Goal: Transaction & Acquisition: Subscribe to service/newsletter

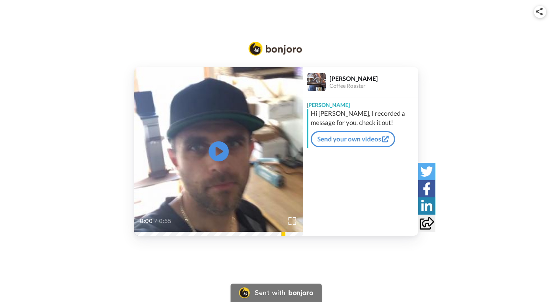
click at [222, 149] on icon at bounding box center [218, 152] width 20 height 20
drag, startPoint x: 353, startPoint y: 113, endPoint x: 333, endPoint y: 105, distance: 21.5
click at [333, 105] on div "Adam Hi Lynn, I recorded a message for you, check it out! Send your own videos" at bounding box center [360, 122] width 115 height 51
click at [336, 102] on div "Adam" at bounding box center [360, 103] width 115 height 12
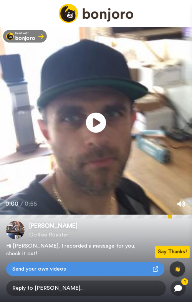
click at [94, 120] on icon "Play/Pause" at bounding box center [96, 123] width 20 height 36
click at [123, 286] on span "Reply to Adam..." at bounding box center [85, 289] width 163 height 16
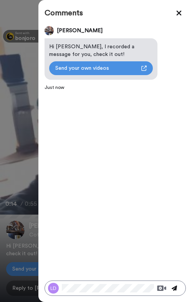
click at [173, 286] on icon at bounding box center [174, 288] width 5 height 5
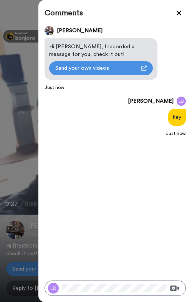
click at [177, 15] on icon at bounding box center [179, 13] width 5 height 5
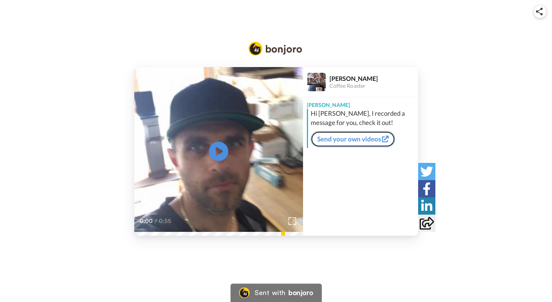
click at [368, 139] on link "Send your own videos" at bounding box center [353, 139] width 84 height 16
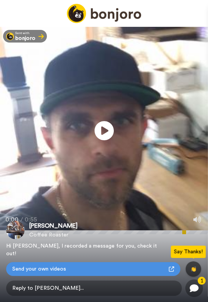
click at [195, 286] on icon at bounding box center [193, 289] width 9 height 8
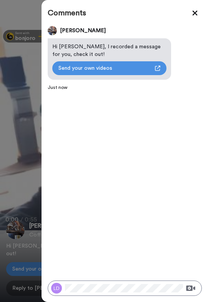
click at [195, 14] on icon at bounding box center [194, 13] width 5 height 5
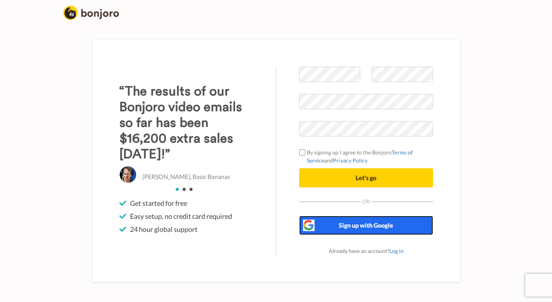
click at [347, 226] on span "Sign up with Google" at bounding box center [366, 225] width 54 height 7
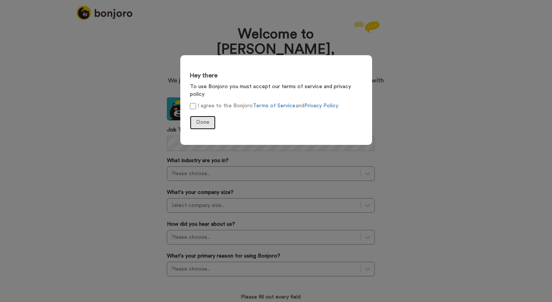
click at [198, 120] on span "Done" at bounding box center [202, 122] width 13 height 5
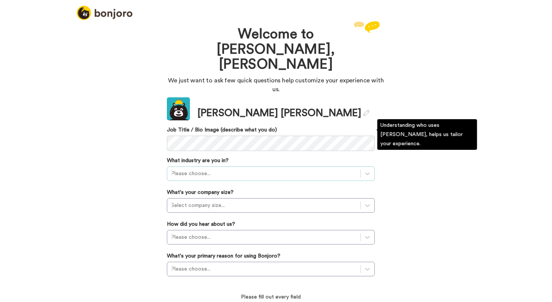
click at [268, 169] on div at bounding box center [263, 173] width 185 height 9
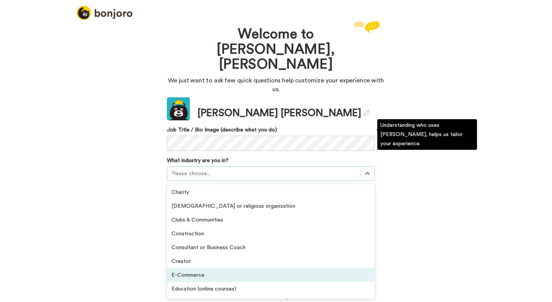
click at [220, 269] on div "E-Commerce" at bounding box center [271, 276] width 208 height 14
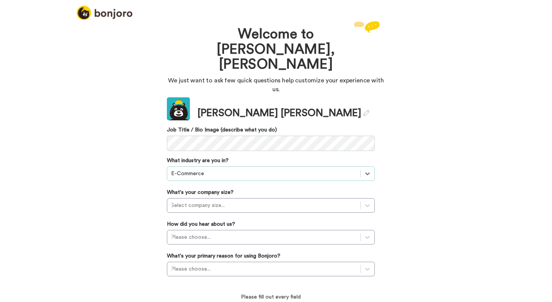
click at [246, 168] on div "E-Commerce" at bounding box center [263, 174] width 193 height 12
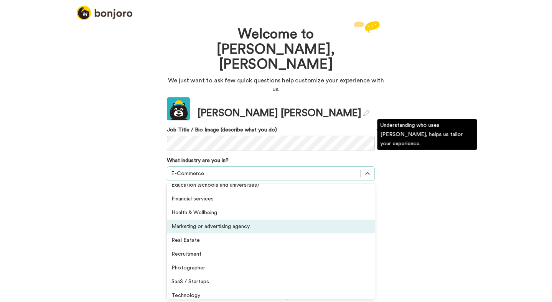
scroll to position [178, 0]
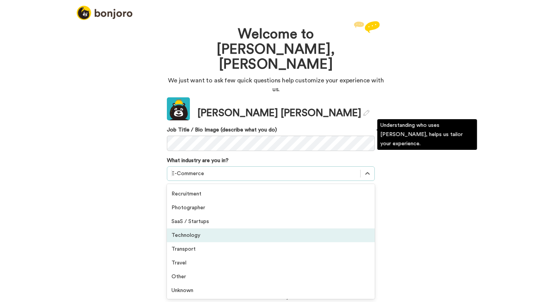
click at [222, 229] on div "Technology" at bounding box center [271, 236] width 208 height 14
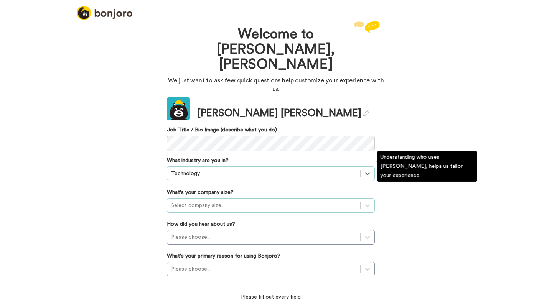
click at [233, 201] on div at bounding box center [263, 205] width 185 height 9
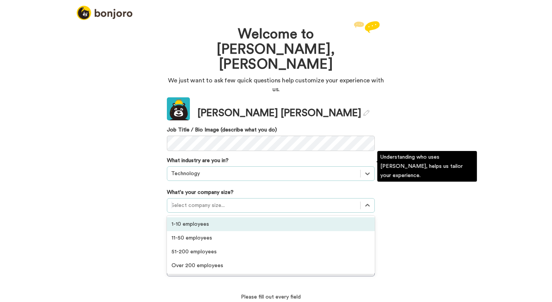
click at [226, 218] on div "1-10 employees" at bounding box center [271, 225] width 208 height 14
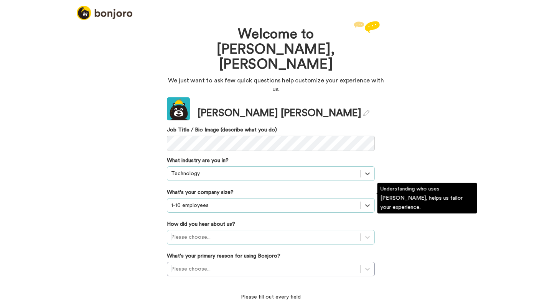
click at [226, 233] on div at bounding box center [263, 237] width 185 height 9
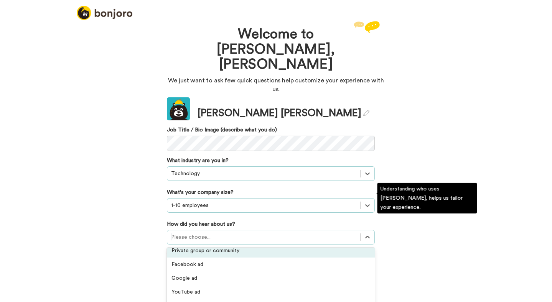
scroll to position [104, 0]
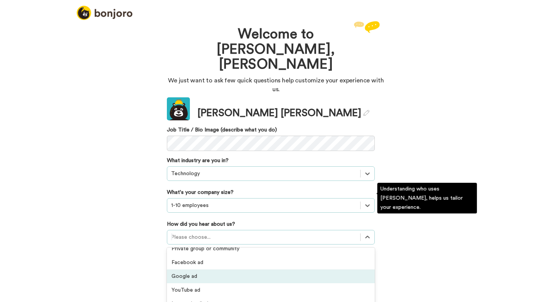
click at [212, 270] on div "Google ad" at bounding box center [271, 277] width 208 height 14
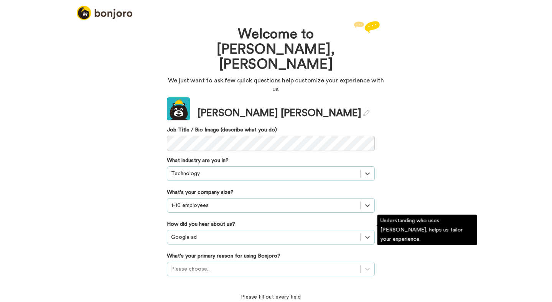
click at [223, 262] on div "Please choose..." at bounding box center [271, 269] width 208 height 15
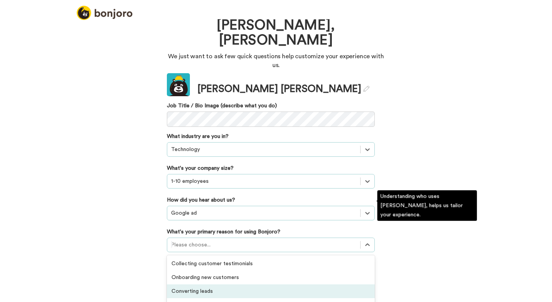
click at [228, 285] on div "Converting leads" at bounding box center [271, 292] width 208 height 14
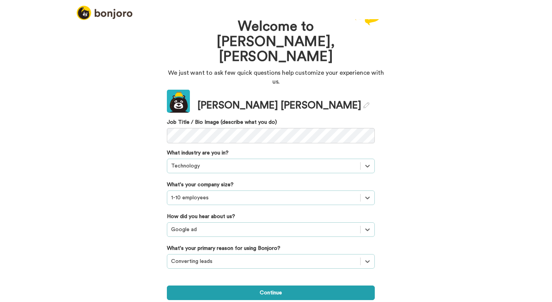
scroll to position [0, 0]
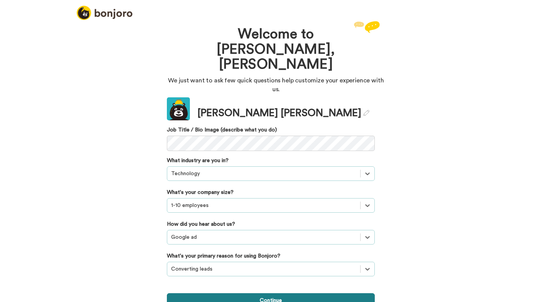
click at [242, 294] on button "Continue" at bounding box center [271, 301] width 208 height 15
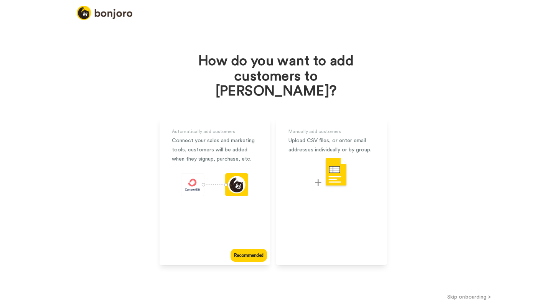
click at [480, 293] on button "Skip onboarding >" at bounding box center [469, 297] width 166 height 8
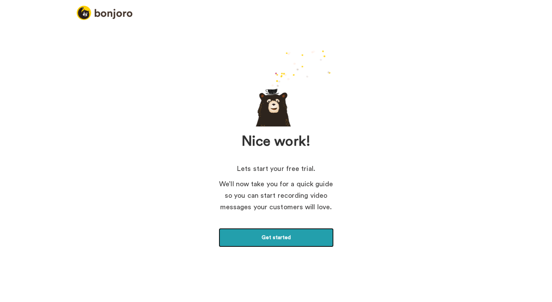
click at [313, 240] on link "Get started" at bounding box center [276, 237] width 115 height 19
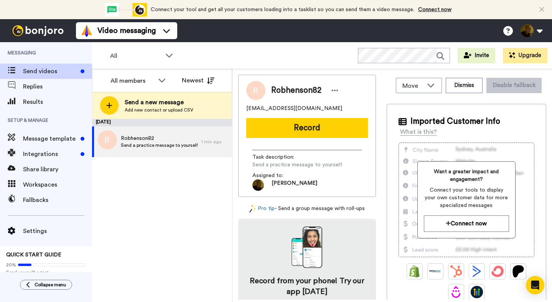
click at [542, 9] on icon at bounding box center [542, 10] width 5 height 8
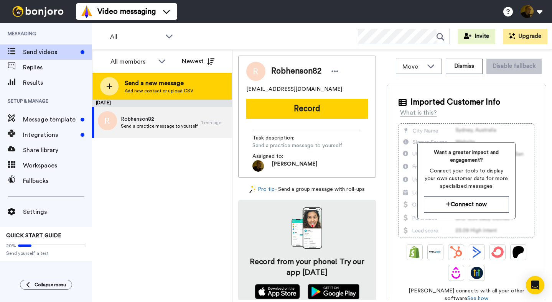
click at [208, 91] on div "Send a new message Add new contact or upload CSV" at bounding box center [161, 86] width 139 height 27
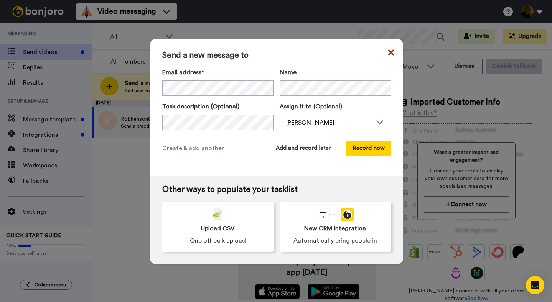
click at [391, 50] on icon at bounding box center [391, 52] width 6 height 9
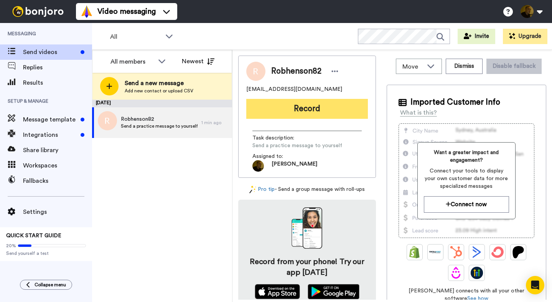
click at [316, 109] on button "Record" at bounding box center [307, 109] width 122 height 20
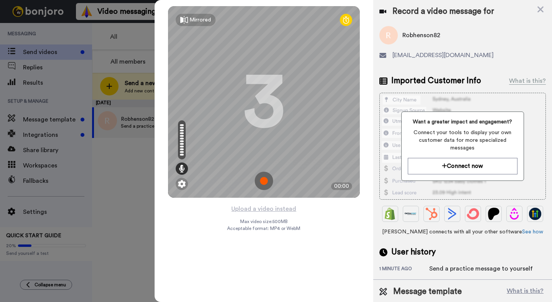
click at [266, 179] on img at bounding box center [264, 181] width 18 height 18
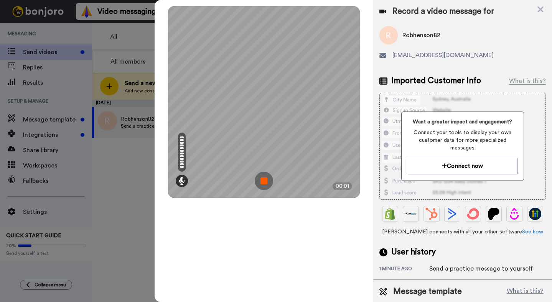
click at [266, 178] on img at bounding box center [264, 181] width 18 height 18
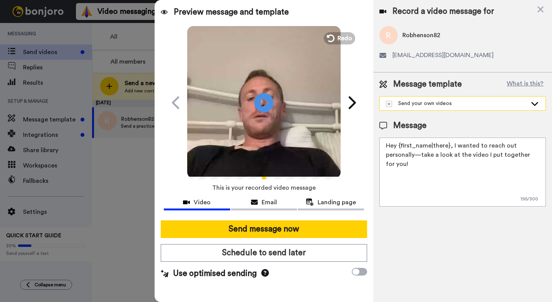
click at [454, 104] on div "Send your own videos" at bounding box center [456, 104] width 141 height 8
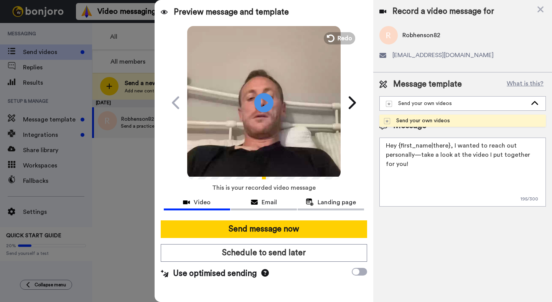
click at [477, 91] on div "Message template What is this? Send your own videos Send your own videos" at bounding box center [463, 95] width 167 height 32
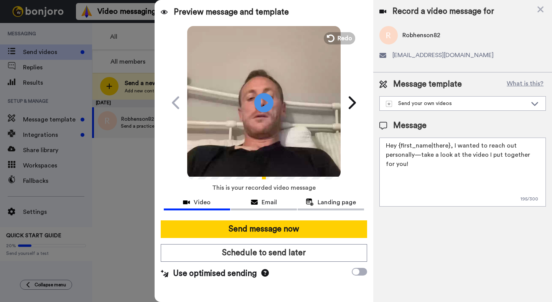
click at [263, 272] on icon at bounding box center [265, 273] width 8 height 8
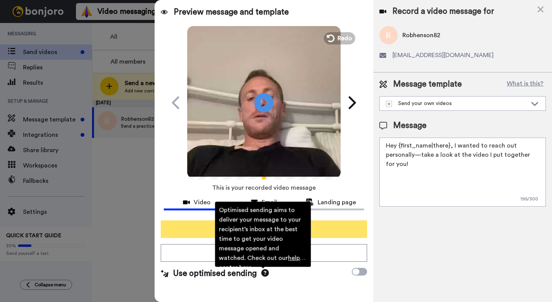
click at [336, 231] on button "Send message now" at bounding box center [264, 230] width 206 height 18
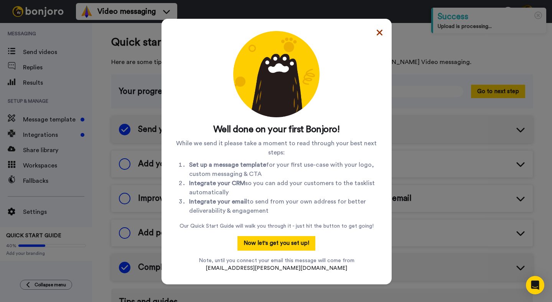
click at [381, 29] on icon at bounding box center [380, 32] width 6 height 9
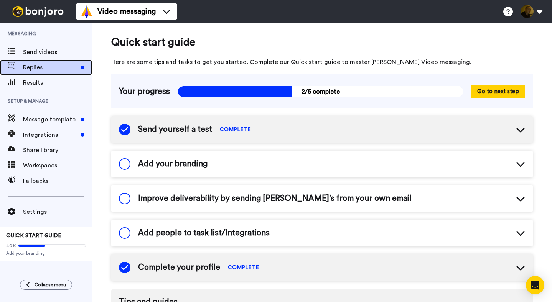
click at [54, 70] on span "Replies" at bounding box center [50, 67] width 54 height 9
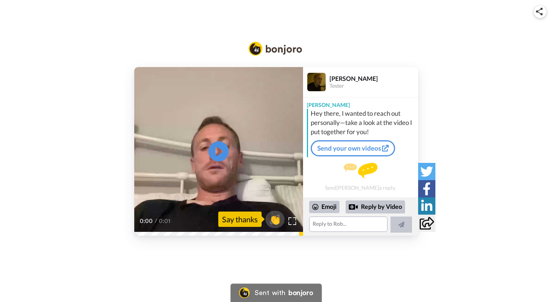
click at [219, 147] on icon at bounding box center [218, 152] width 20 height 20
click at [327, 226] on textarea at bounding box center [348, 224] width 78 height 15
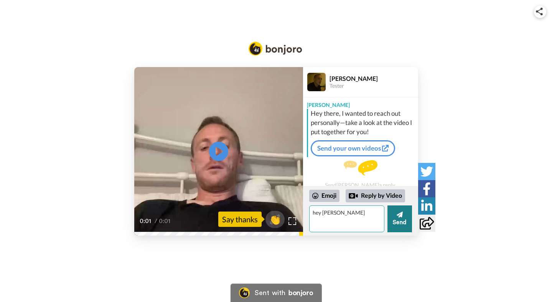
type textarea "hey bob"
click at [403, 218] on button "Send" at bounding box center [400, 219] width 25 height 27
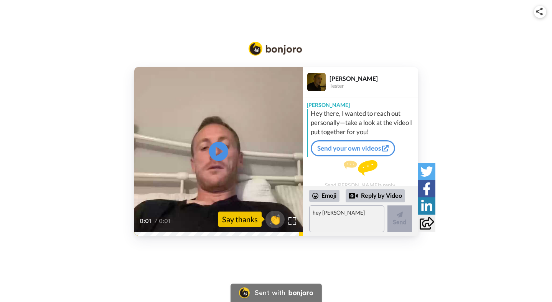
scroll to position [20, 0]
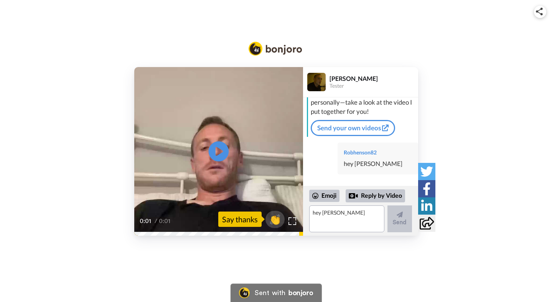
click at [220, 148] on icon at bounding box center [218, 152] width 20 height 20
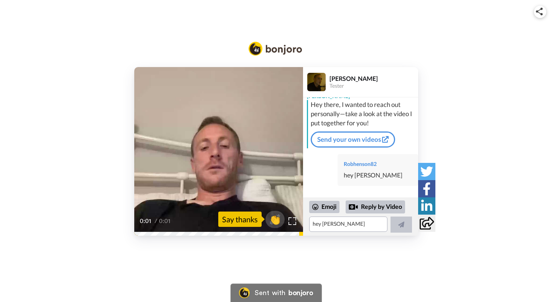
scroll to position [9, 0]
click at [217, 148] on icon "Play/Pause" at bounding box center [218, 152] width 20 height 36
click at [350, 143] on link "Send your own videos" at bounding box center [353, 140] width 84 height 16
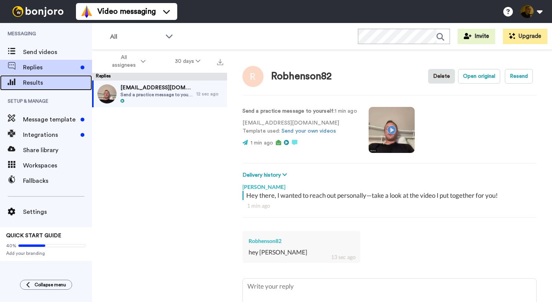
click at [29, 81] on span "Results" at bounding box center [57, 82] width 69 height 9
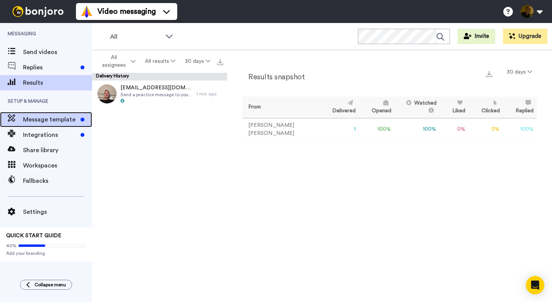
click at [46, 116] on span "Message template" at bounding box center [50, 119] width 54 height 9
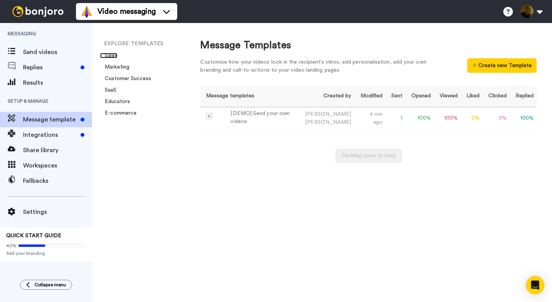
click at [111, 54] on link "Sales" at bounding box center [108, 55] width 17 height 5
click at [52, 137] on span "Integrations" at bounding box center [50, 134] width 54 height 9
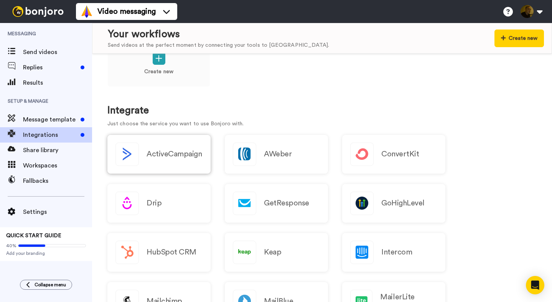
scroll to position [22, 0]
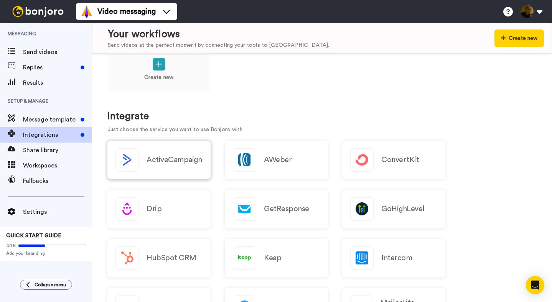
click at [184, 170] on div "ActiveCampaign" at bounding box center [158, 160] width 103 height 39
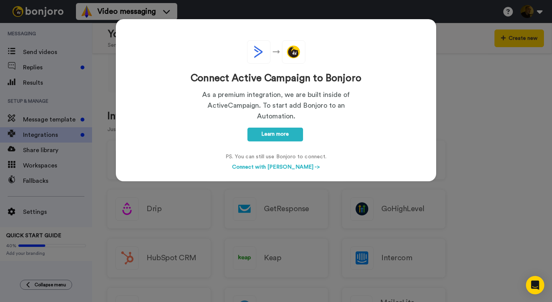
click at [462, 149] on div "Connect Active Campaign to Bonjoro As a premium integration, we are built insid…" at bounding box center [276, 151] width 552 height 302
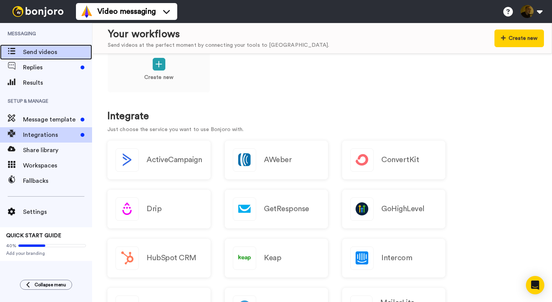
click at [49, 54] on span "Send videos" at bounding box center [57, 52] width 69 height 9
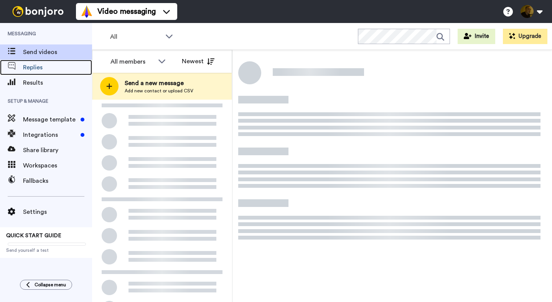
click at [43, 64] on span "Replies" at bounding box center [57, 67] width 69 height 9
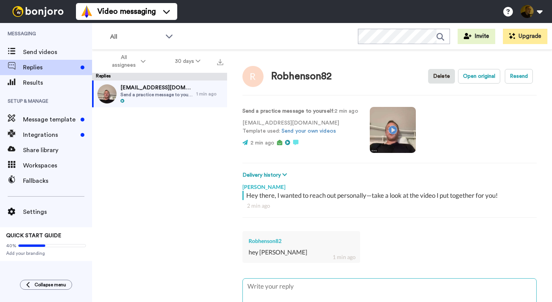
click at [282, 284] on textarea at bounding box center [390, 303] width 294 height 49
type textarea "x"
type textarea "y"
type textarea "x"
type textarea "yo"
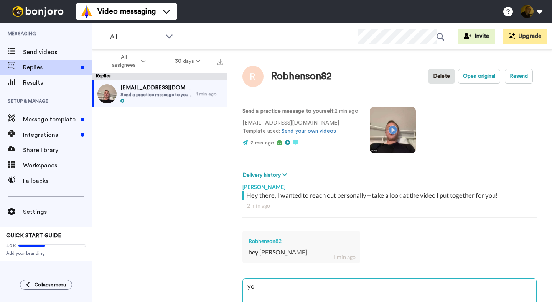
type textarea "x"
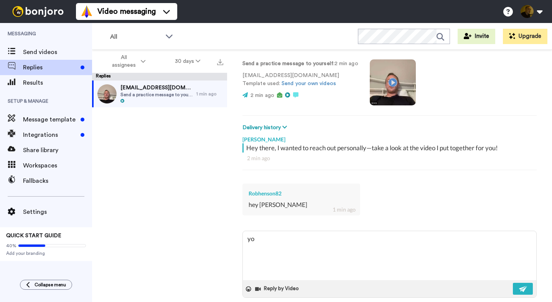
scroll to position [58, 0]
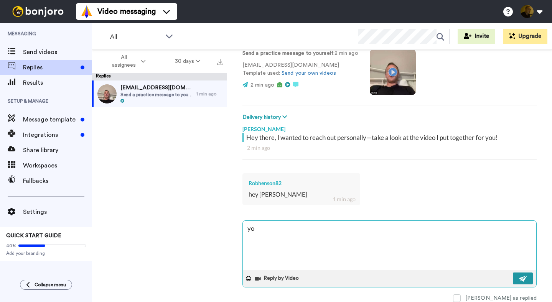
type textarea "yo"
click at [514, 276] on button at bounding box center [523, 279] width 20 height 12
type textarea "x"
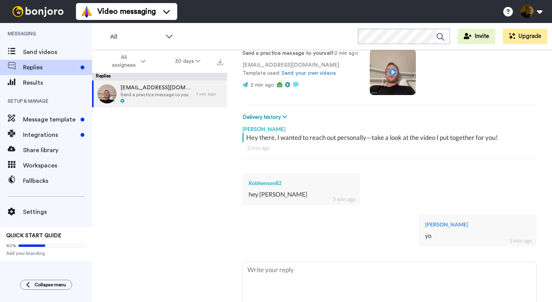
type textarea "x"
click at [59, 53] on span "Send videos" at bounding box center [57, 52] width 69 height 9
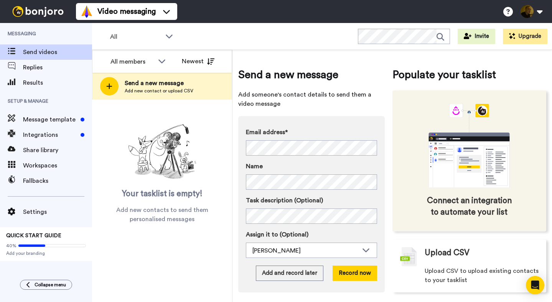
scroll to position [4, 0]
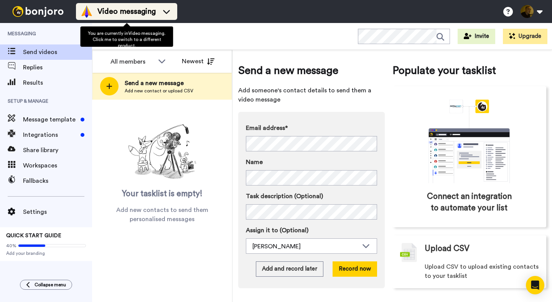
click at [167, 13] on icon at bounding box center [166, 12] width 7 height 4
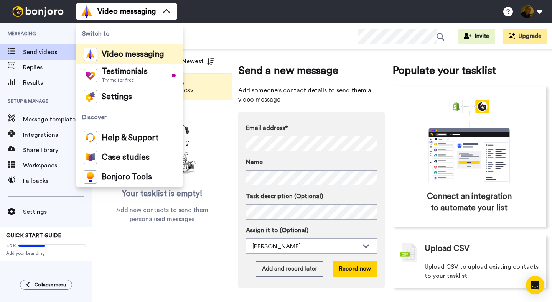
click at [190, 13] on div "Video messaging Switch to Video messaging Testimonials Try me for free! Setting…" at bounding box center [314, 11] width 476 height 23
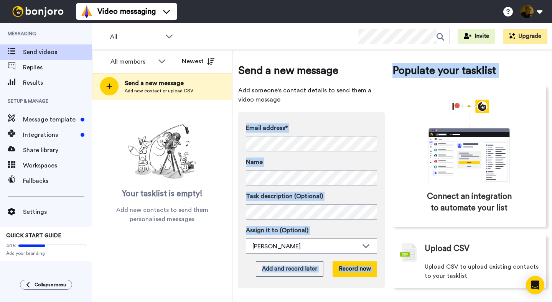
drag, startPoint x: 549, startPoint y: 119, endPoint x: 388, endPoint y: 95, distance: 163.0
click at [383, 96] on div "Send a new message Add someone's contact details to send them a video message E…" at bounding box center [393, 176] width 320 height 252
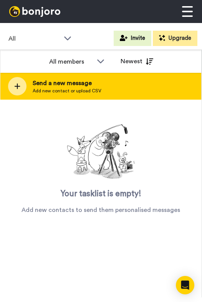
click at [172, 94] on div "Send a new message Add new contact or upload CSV" at bounding box center [100, 86] width 201 height 27
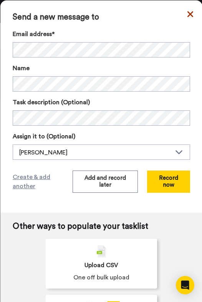
click at [190, 13] on icon at bounding box center [190, 14] width 6 height 9
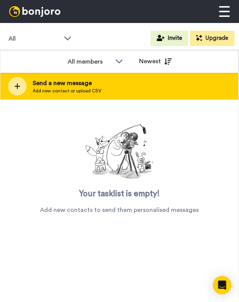
click at [146, 84] on div "Send a new message Add new contact or upload CSV" at bounding box center [119, 86] width 238 height 27
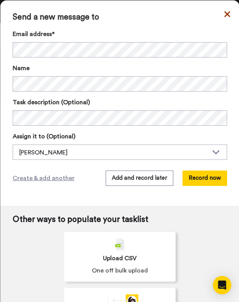
click at [226, 11] on icon at bounding box center [227, 14] width 6 height 9
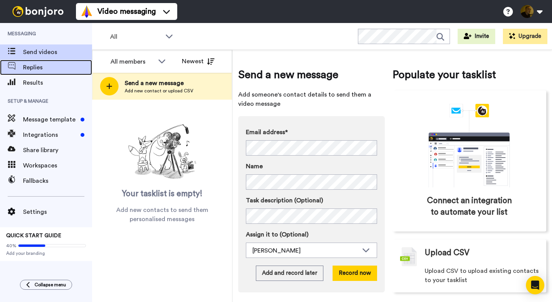
click at [47, 66] on span "Replies" at bounding box center [57, 67] width 69 height 9
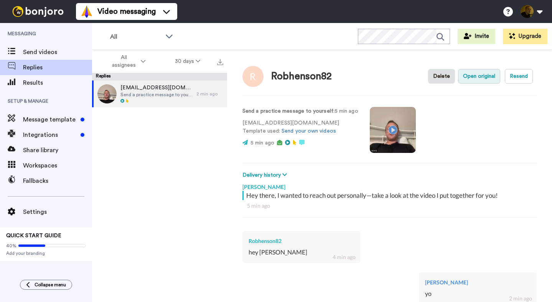
click at [474, 76] on button "Open original" at bounding box center [479, 76] width 42 height 15
type textarea "x"
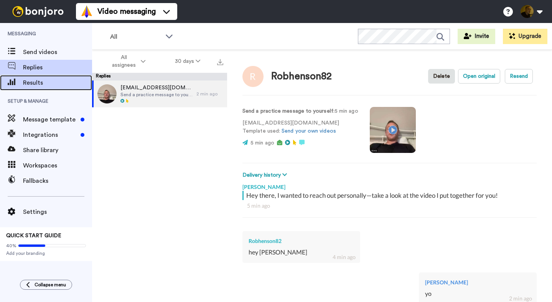
click at [51, 79] on span "Results" at bounding box center [57, 82] width 69 height 9
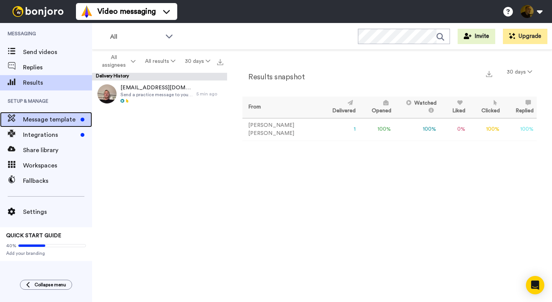
click at [43, 119] on span "Message template" at bounding box center [50, 119] width 54 height 9
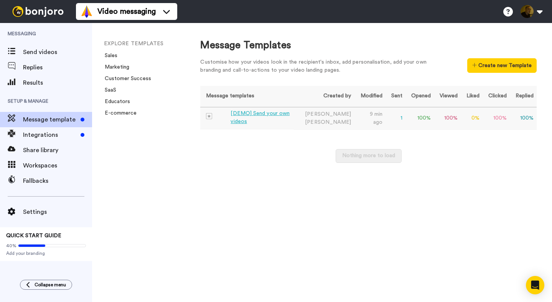
click at [290, 117] on div "[DEMO] Send your own videos" at bounding box center [261, 118] width 60 height 16
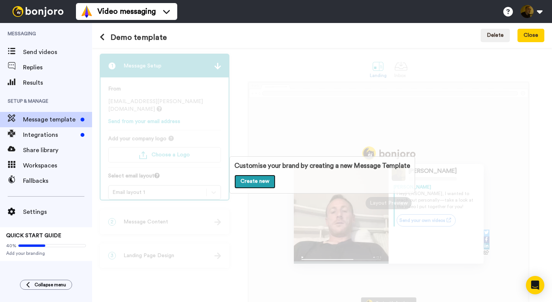
click at [261, 179] on link "Create new" at bounding box center [254, 182] width 41 height 14
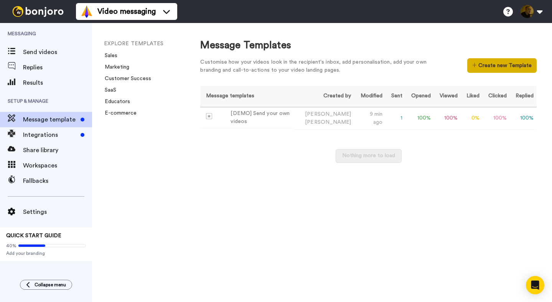
click at [483, 63] on button "Create new Template" at bounding box center [501, 65] width 69 height 15
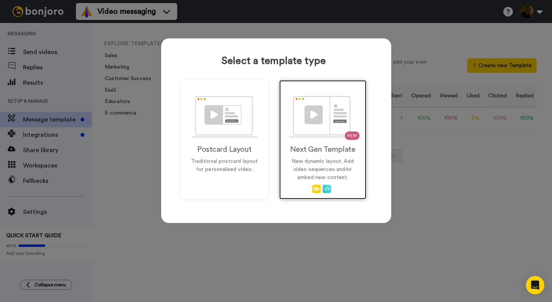
click at [337, 128] on img at bounding box center [323, 117] width 68 height 42
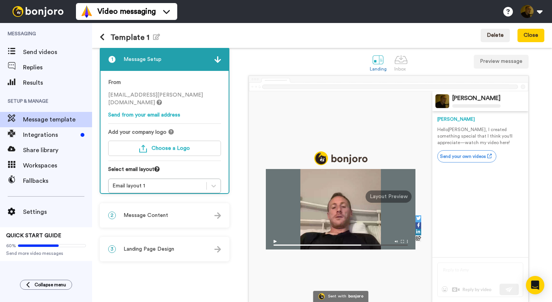
scroll to position [8, 0]
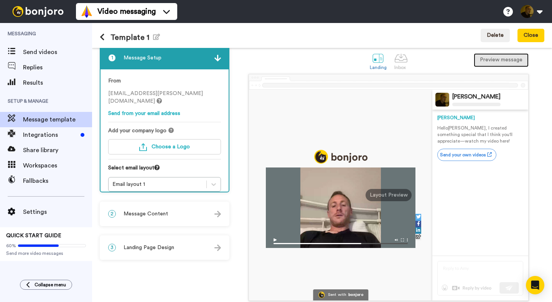
click at [499, 62] on button "Preview message" at bounding box center [501, 60] width 55 height 14
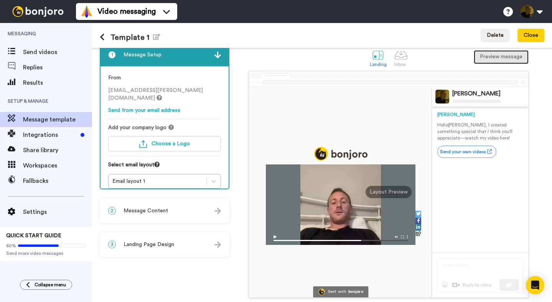
scroll to position [0, 0]
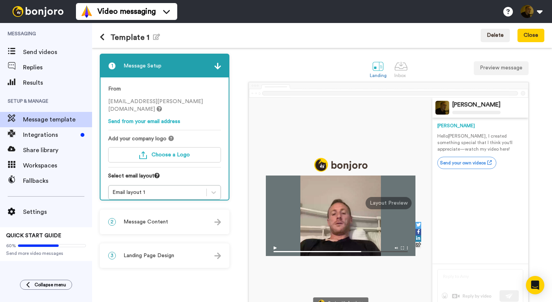
click at [177, 254] on div "3 Landing Page Design" at bounding box center [165, 255] width 128 height 23
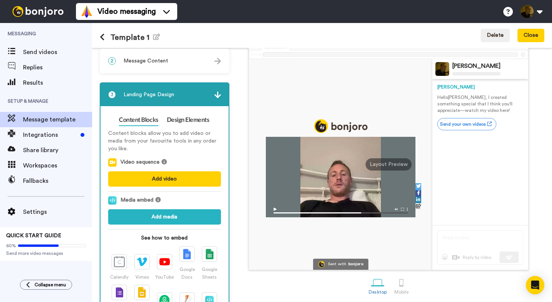
scroll to position [40, 0]
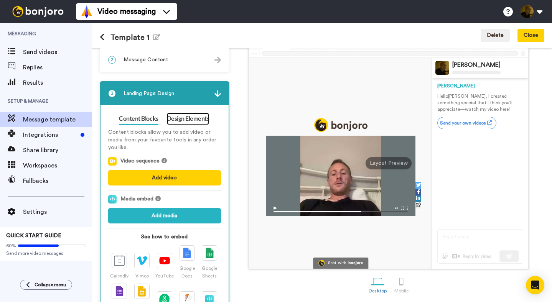
click at [177, 118] on link "Design Elements" at bounding box center [188, 119] width 43 height 12
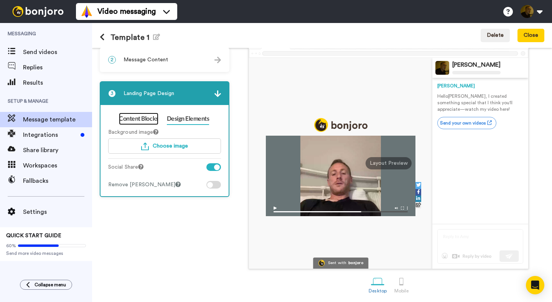
click at [143, 123] on link "Content Blocks" at bounding box center [138, 119] width 39 height 12
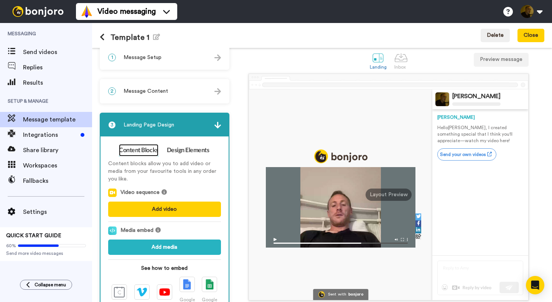
scroll to position [0, 0]
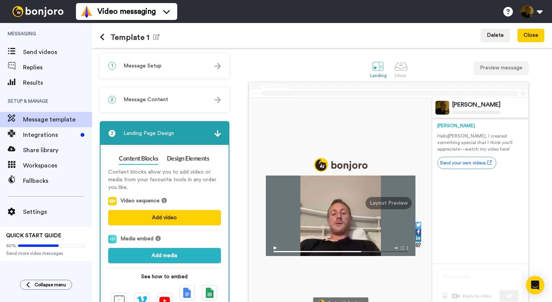
click at [142, 97] on span "Message Content" at bounding box center [146, 100] width 45 height 8
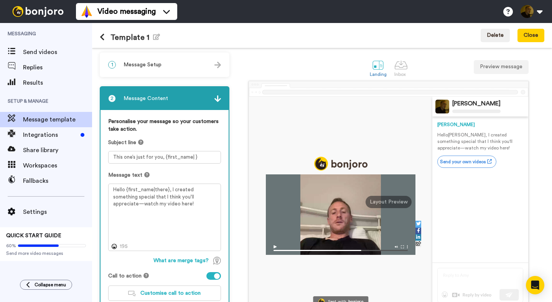
scroll to position [2, 0]
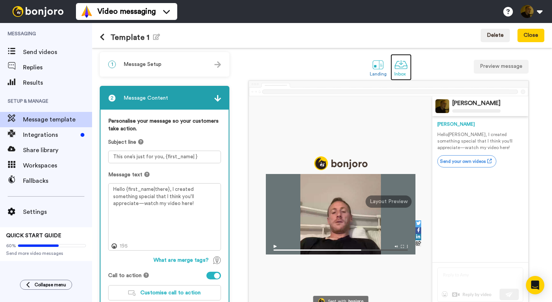
click at [400, 63] on div at bounding box center [400, 64] width 13 height 13
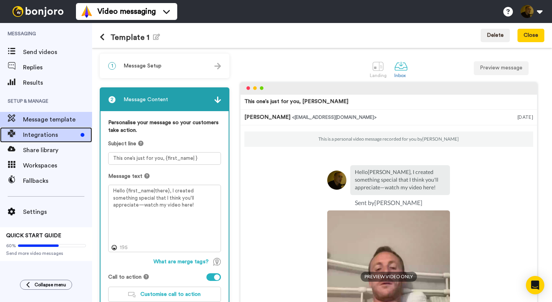
click at [53, 132] on span "Integrations" at bounding box center [50, 134] width 54 height 9
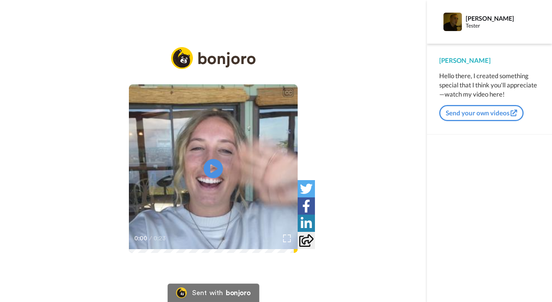
click at [483, 92] on div "Hello there, I created something special that I think you'll appreciate—watch m…" at bounding box center [489, 85] width 101 height 28
click at [213, 169] on icon "Play/Pause" at bounding box center [213, 169] width 20 height 36
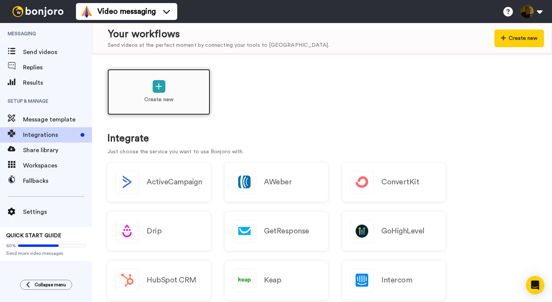
click at [156, 93] on div "Create new" at bounding box center [158, 92] width 103 height 46
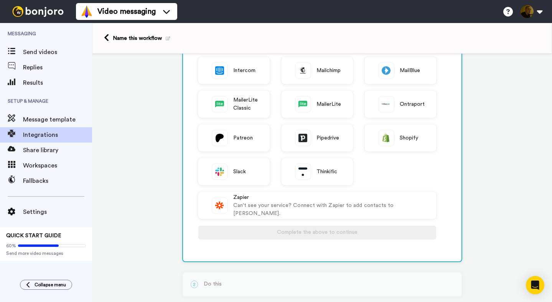
scroll to position [168, 0]
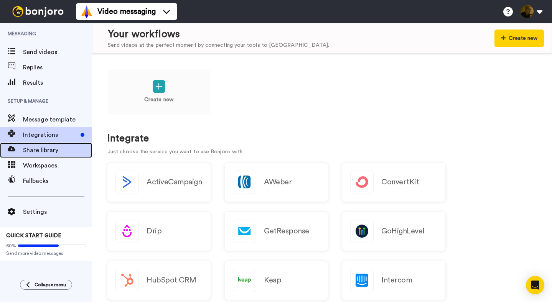
click at [53, 148] on span "Share library" at bounding box center [57, 150] width 69 height 9
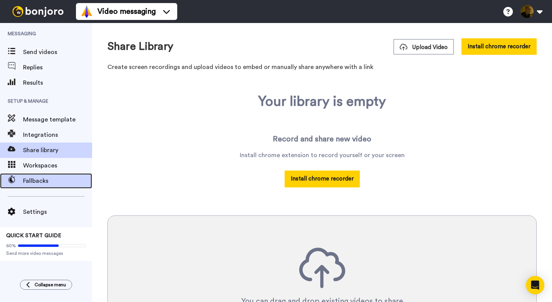
click at [43, 177] on span "Fallbacks" at bounding box center [57, 181] width 69 height 9
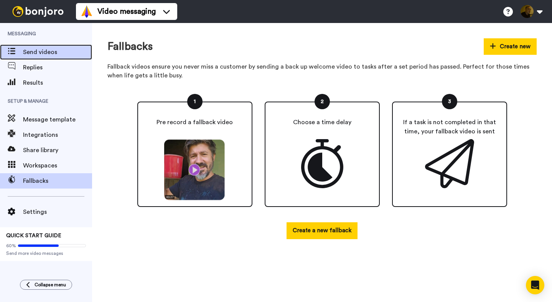
click at [39, 54] on span "Send videos" at bounding box center [57, 52] width 69 height 9
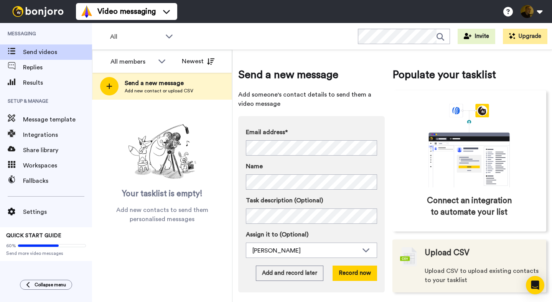
click at [444, 252] on span "Upload CSV" at bounding box center [447, 254] width 45 height 12
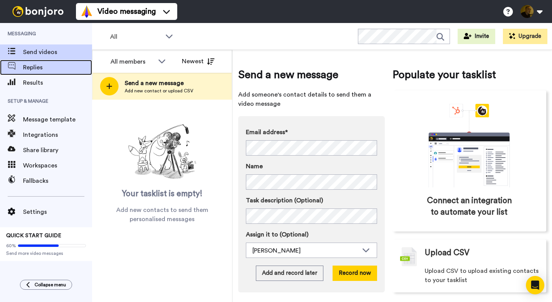
click at [32, 68] on span "Replies" at bounding box center [57, 67] width 69 height 9
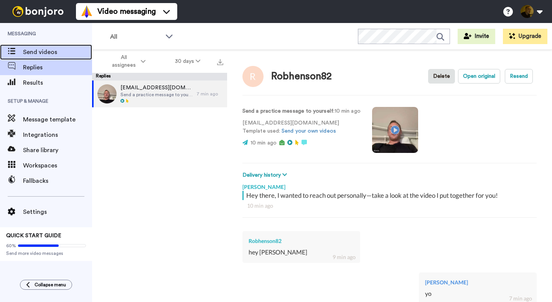
click at [39, 51] on span "Send videos" at bounding box center [57, 52] width 69 height 9
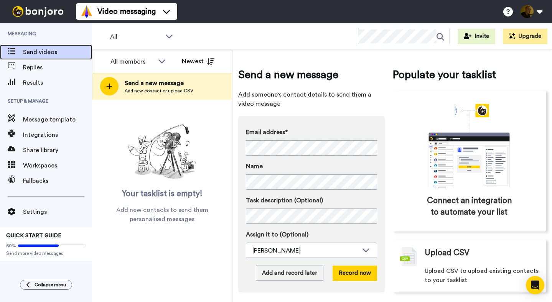
click at [41, 50] on span "Send videos" at bounding box center [57, 52] width 69 height 9
